Goal: Task Accomplishment & Management: Manage account settings

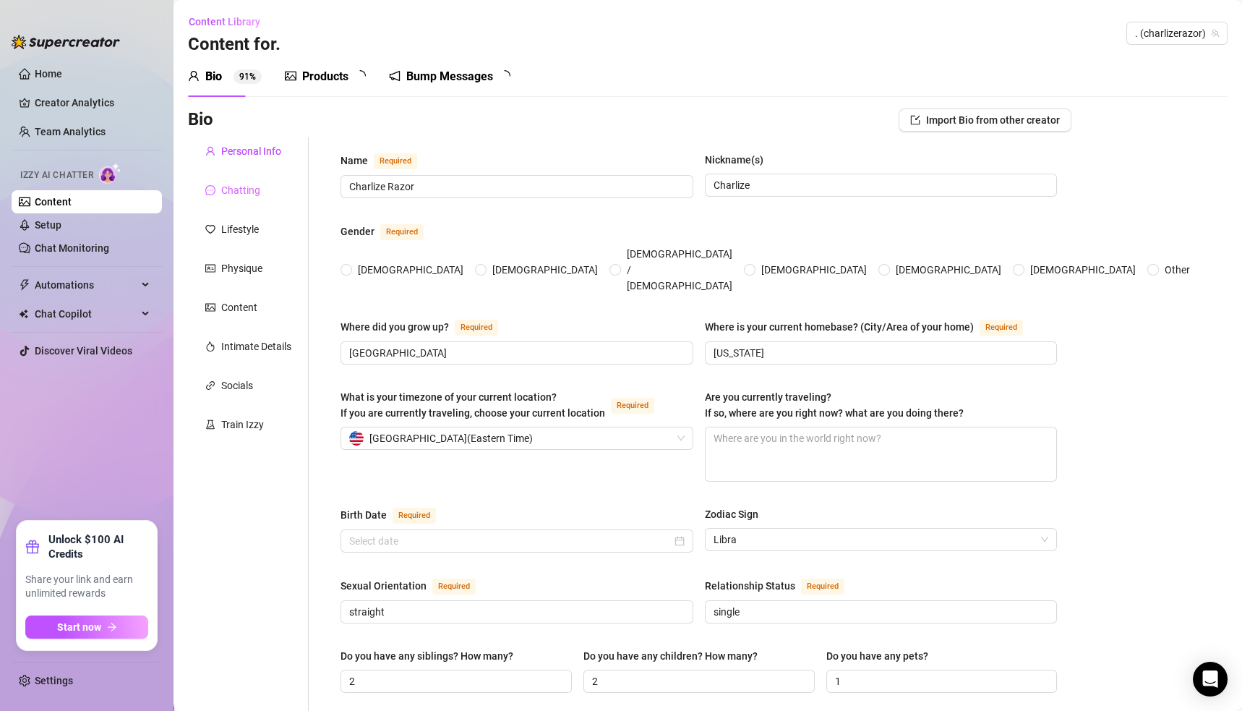
radio input "true"
type input "[DATE]"
click at [57, 244] on link "Chat Monitoring" at bounding box center [72, 248] width 74 height 12
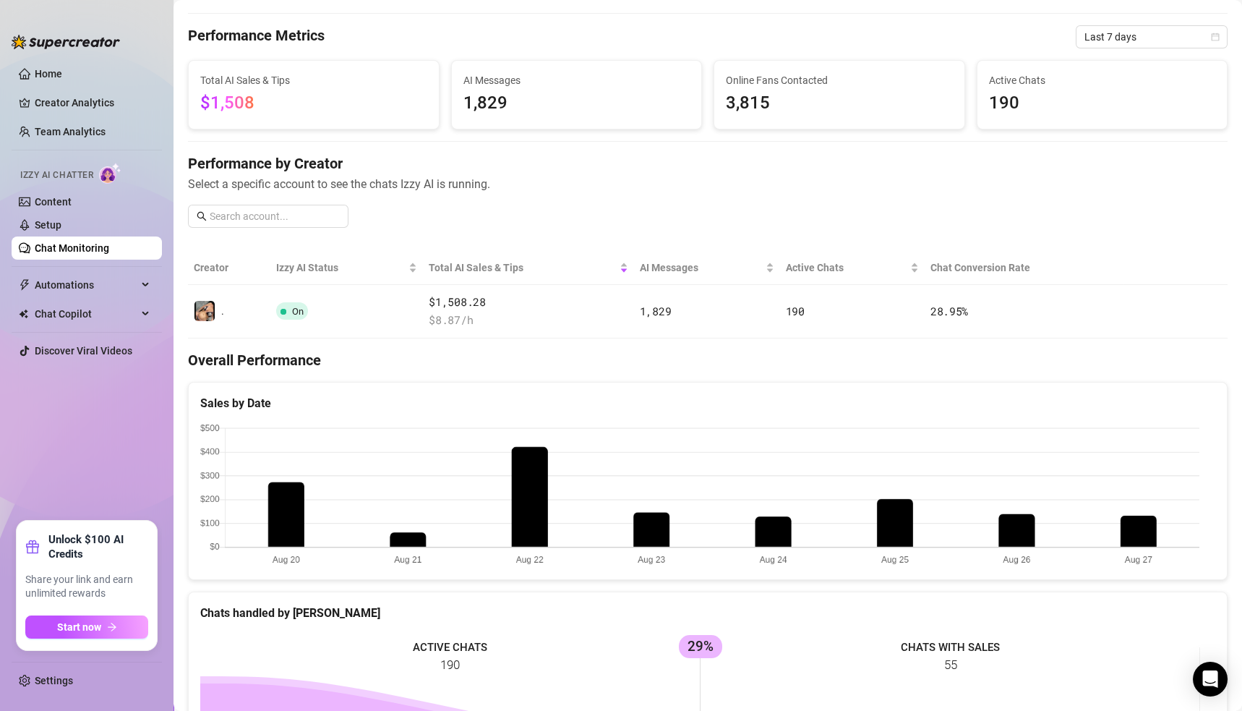
scroll to position [25, 0]
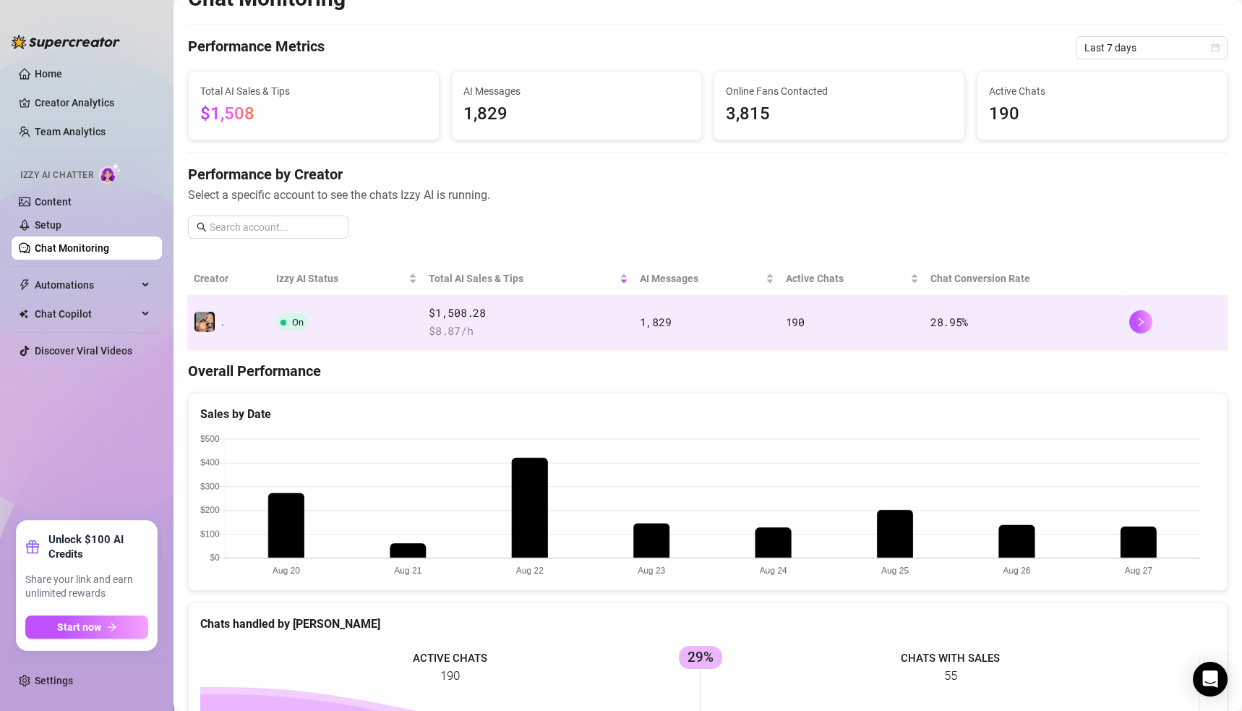
click at [288, 319] on span "On" at bounding box center [292, 321] width 32 height 17
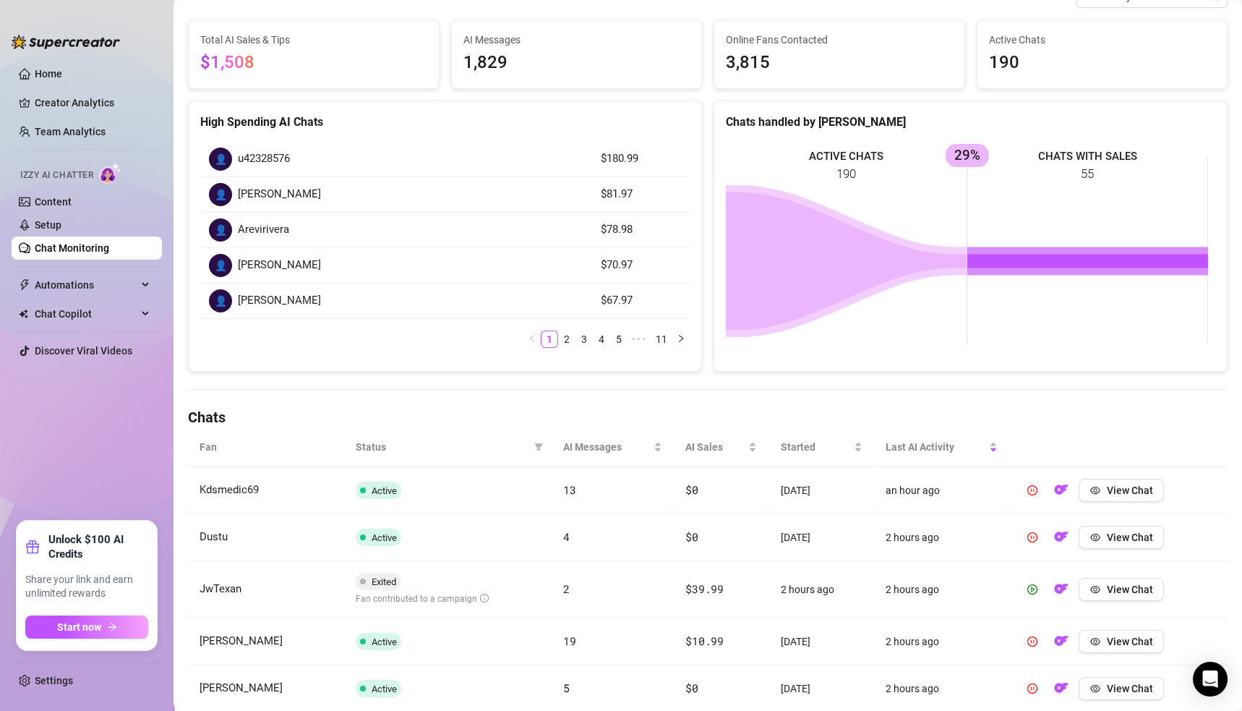
scroll to position [116, 0]
